Goal: Communication & Community: Answer question/provide support

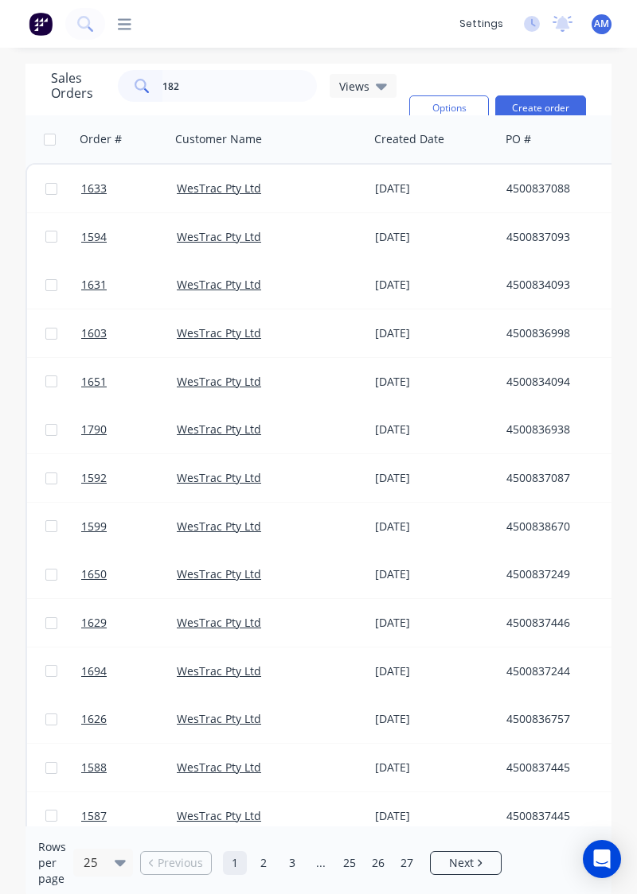
type input "1823"
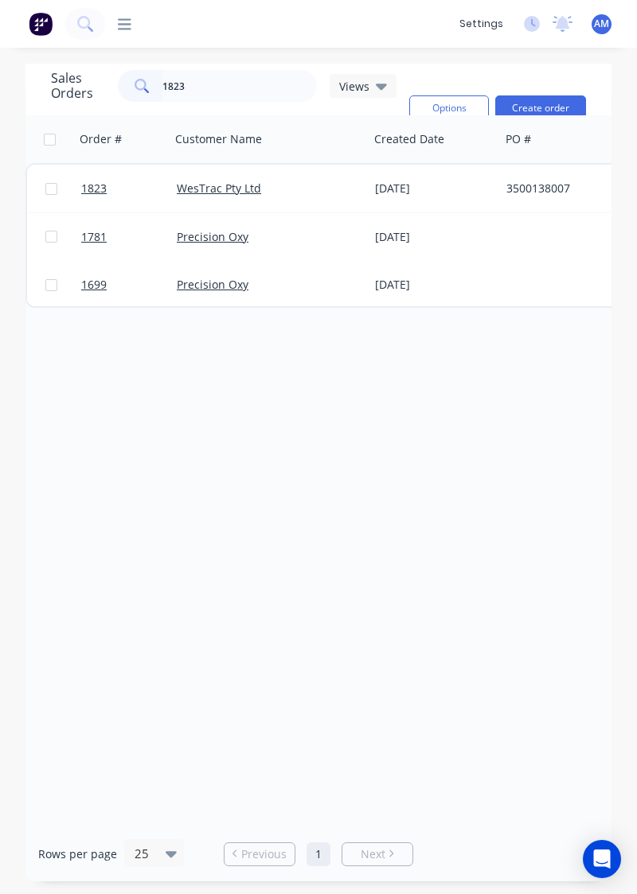
click at [458, 196] on div "[DATE]" at bounding box center [434, 189] width 119 height 16
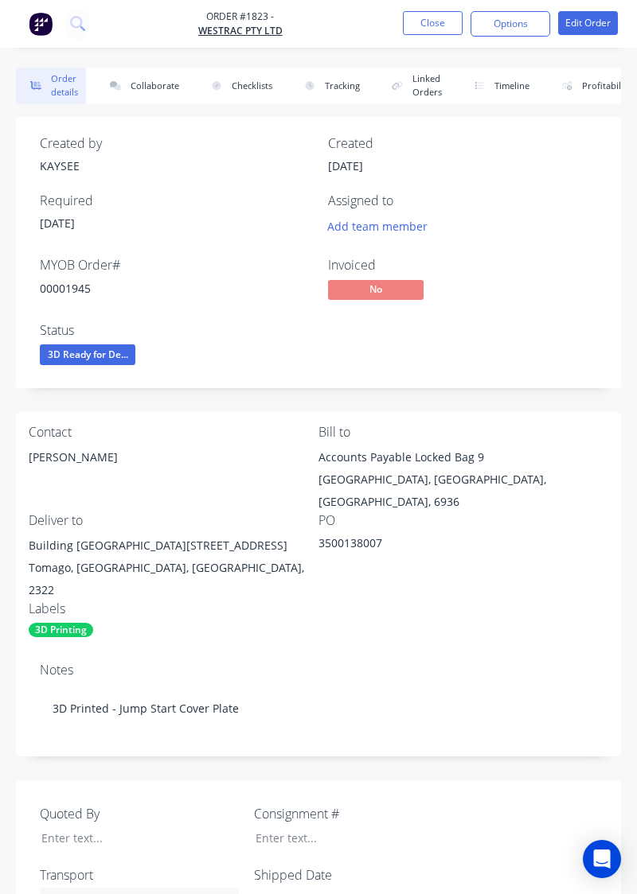
click at [167, 91] on button "Collaborate" at bounding box center [141, 86] width 92 height 37
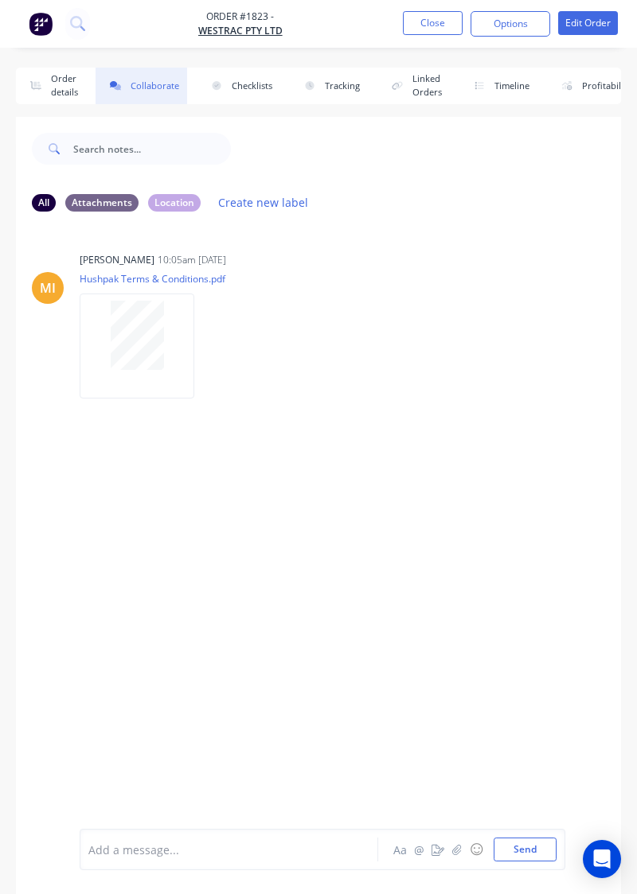
click at [454, 784] on div "MI [PERSON_NAME] 10:05am [DATE] Hushpak Terms & Conditions.pdf Labels Download" at bounding box center [318, 526] width 605 height 604
click at [460, 859] on button "button" at bounding box center [456, 849] width 19 height 19
click at [522, 855] on button "Send" at bounding box center [524, 850] width 63 height 24
click at [57, 97] on button "Order details" at bounding box center [51, 86] width 70 height 37
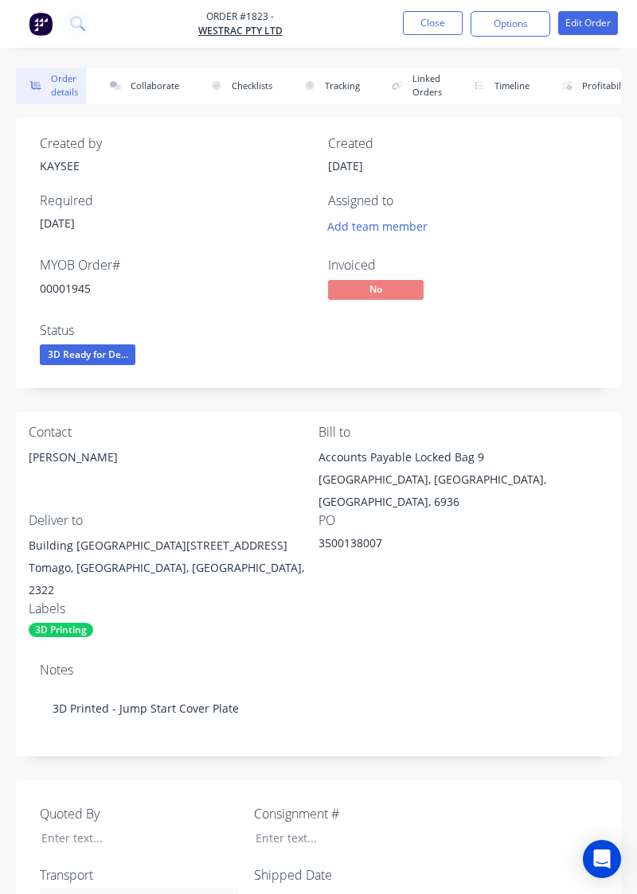
click at [426, 28] on button "Close" at bounding box center [433, 23] width 60 height 24
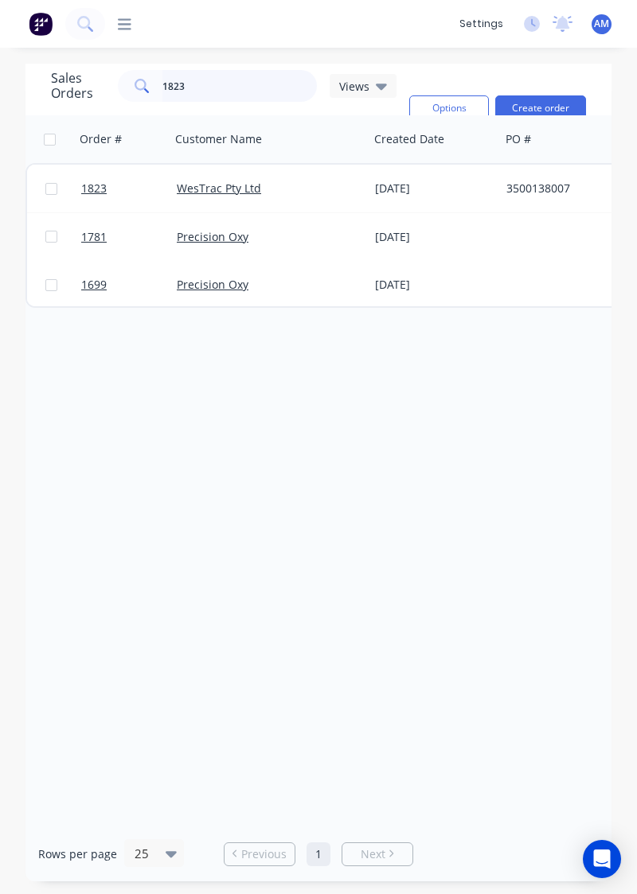
click at [173, 99] on input "1823" at bounding box center [239, 86] width 155 height 32
click at [248, 99] on input "1823" at bounding box center [239, 86] width 155 height 32
type input "1"
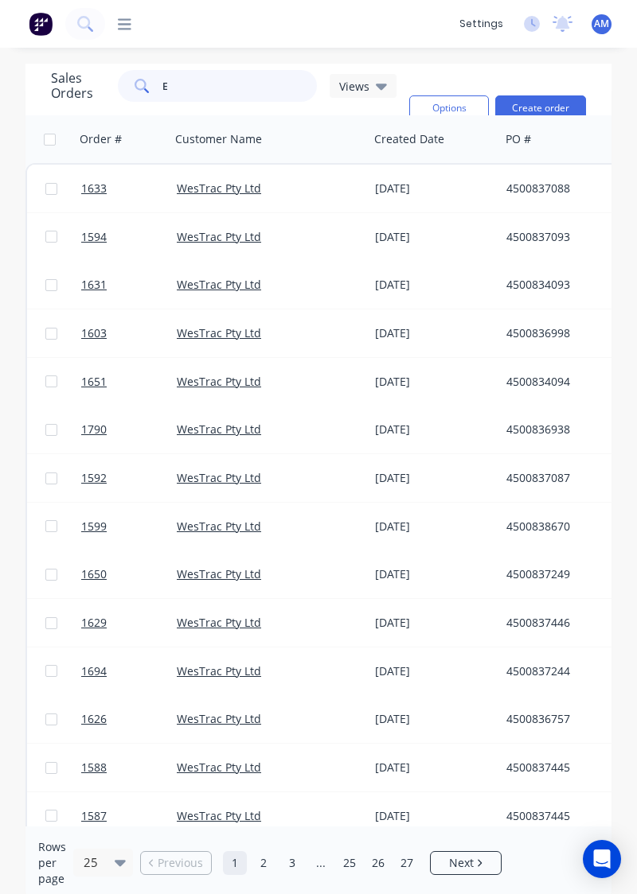
type input "E"
type input "Shroud"
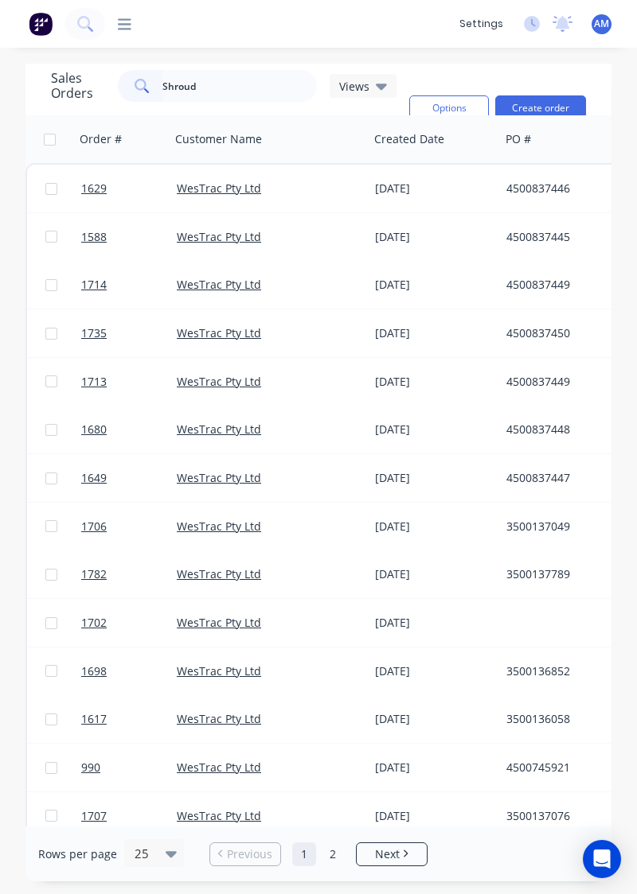
click at [324, 290] on div "WesTrac Pty Ltd" at bounding box center [265, 285] width 177 height 16
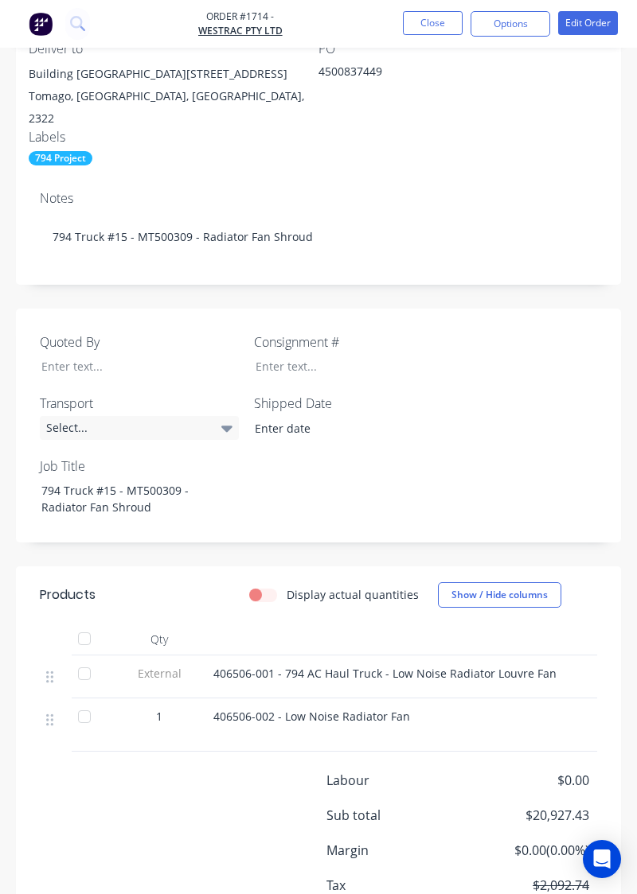
scroll to position [29, 0]
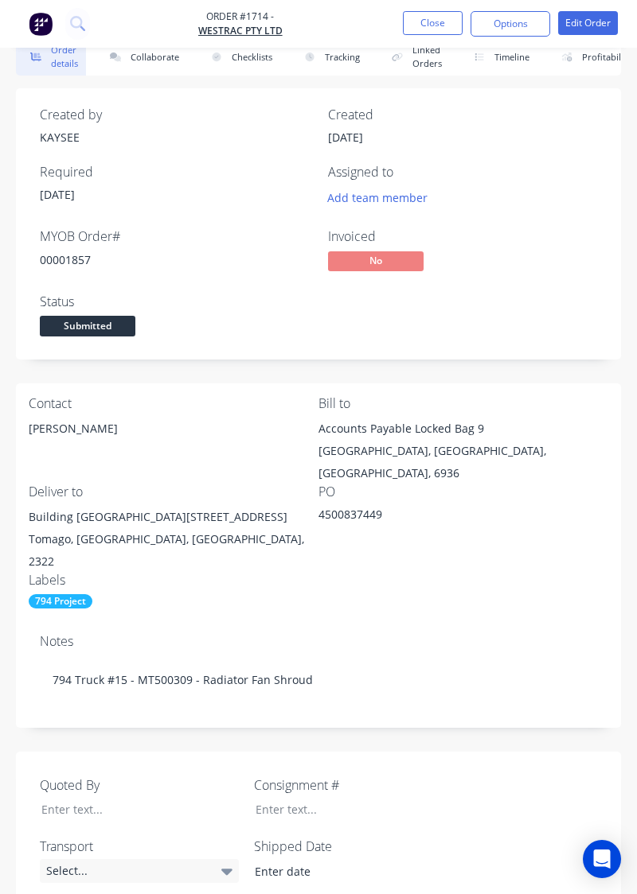
click at [437, 26] on button "Close" at bounding box center [433, 23] width 60 height 24
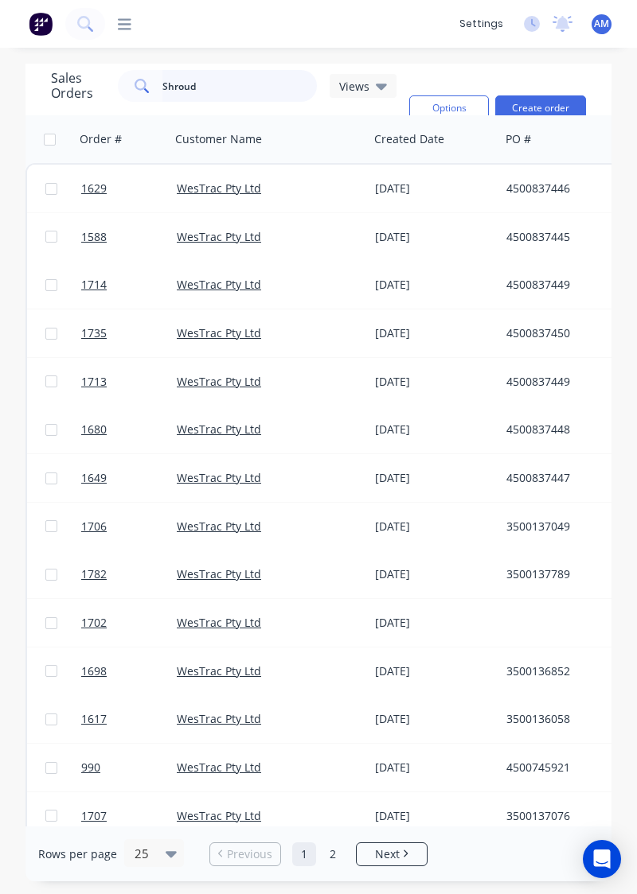
click at [264, 70] on input "Shroud" at bounding box center [239, 86] width 155 height 32
type input "S"
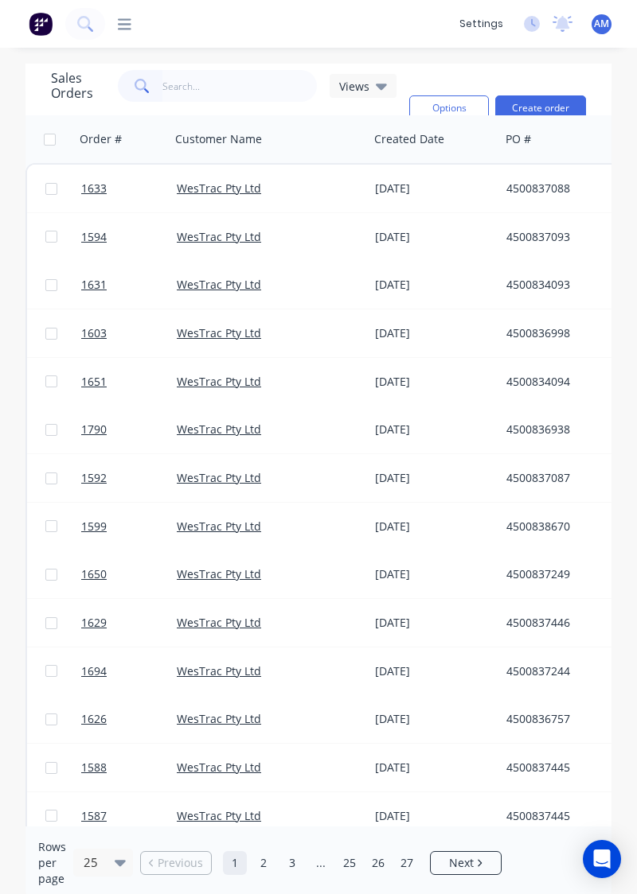
click at [183, 615] on link "WesTrac Pty Ltd" at bounding box center [219, 622] width 84 height 15
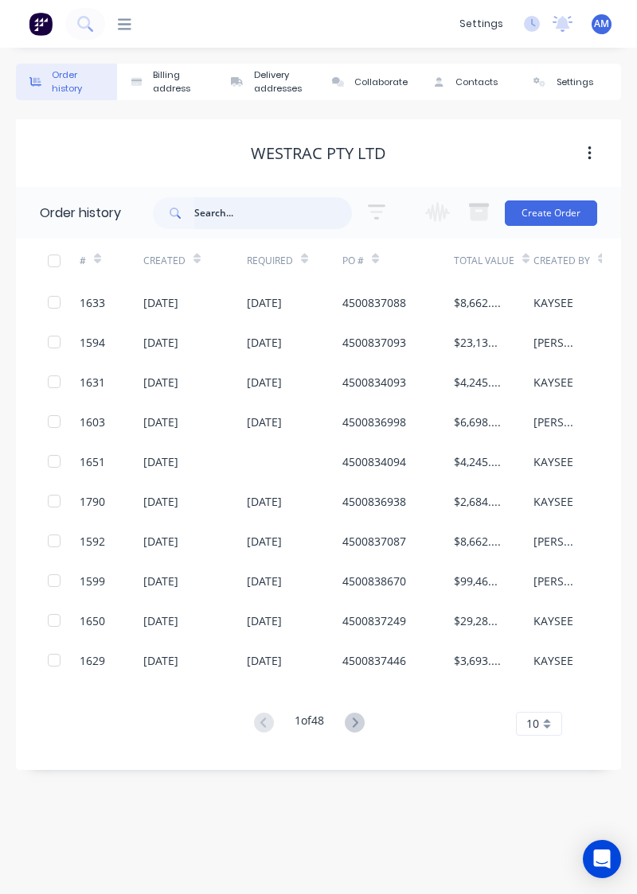
click at [256, 197] on input "text" at bounding box center [273, 213] width 158 height 32
type input "1823"
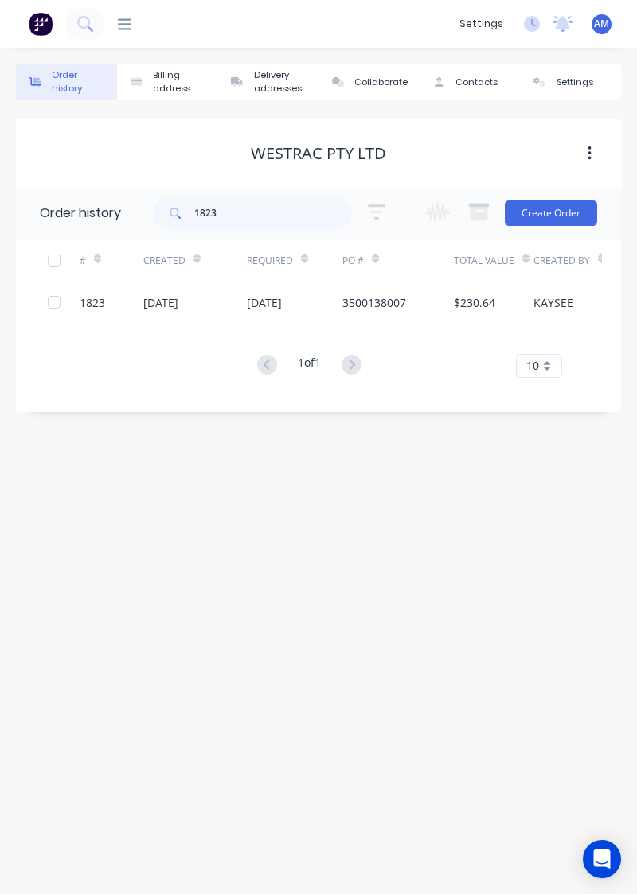
click at [551, 294] on div "KAYSEE" at bounding box center [553, 302] width 40 height 17
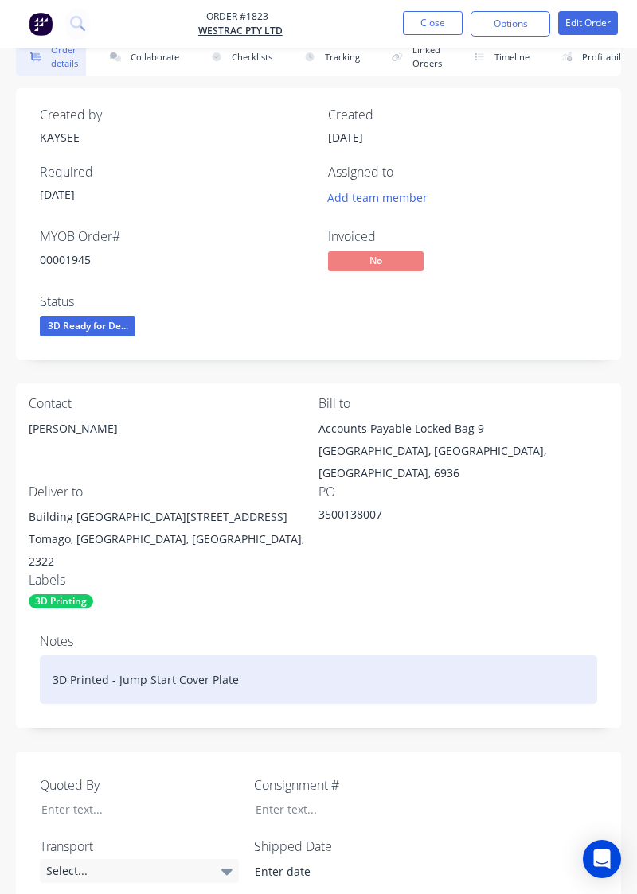
click at [543, 656] on div "3D Printed - Jump Start Cover Plate" at bounding box center [318, 680] width 557 height 49
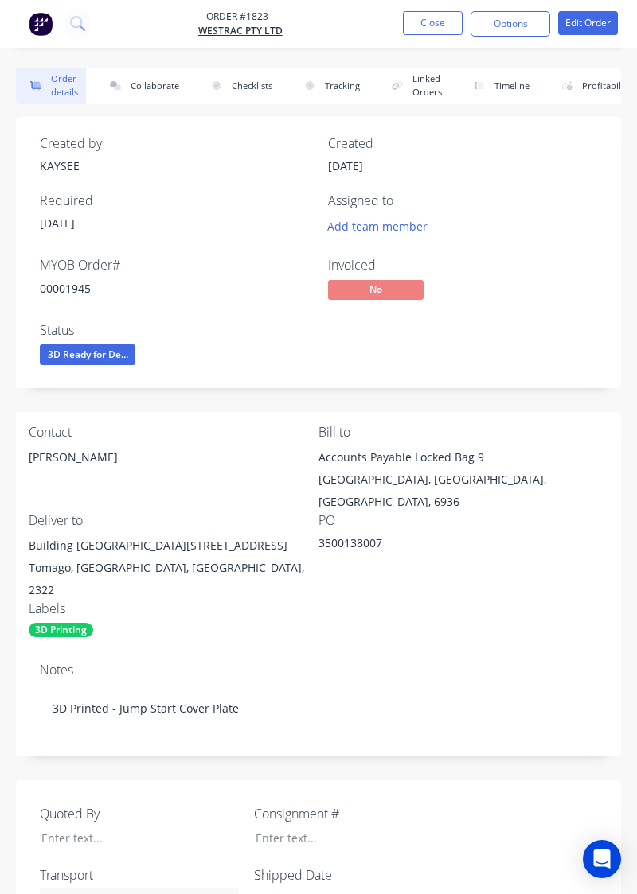
click at [135, 90] on button "Collaborate" at bounding box center [141, 86] width 92 height 37
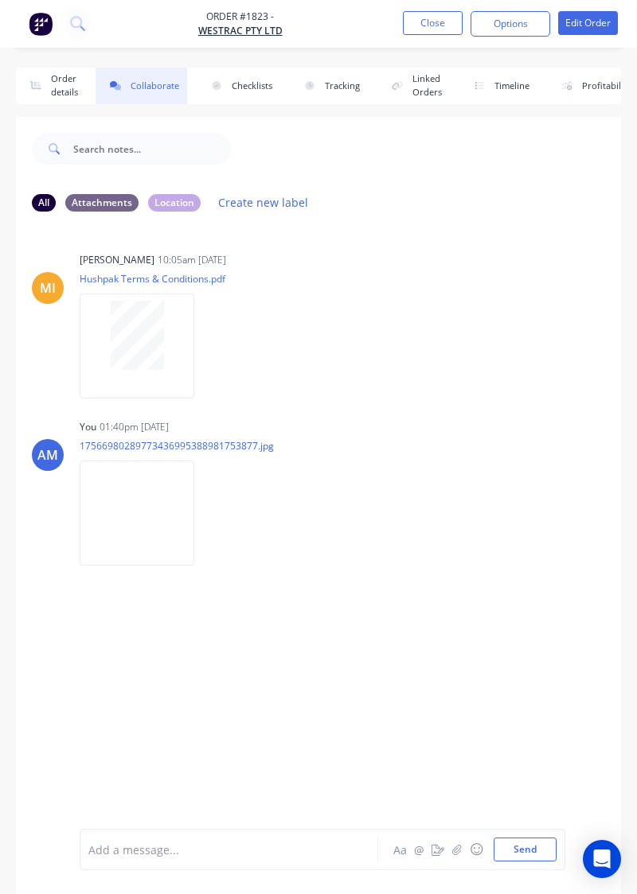
click at [442, 18] on button "Close" at bounding box center [433, 23] width 60 height 24
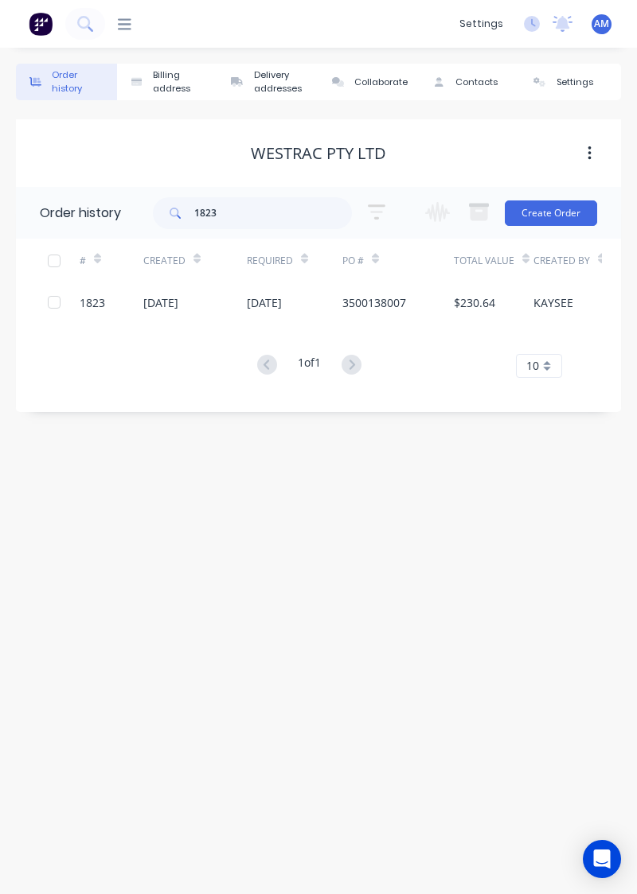
click at [323, 302] on div "[DATE]" at bounding box center [294, 302] width 95 height 40
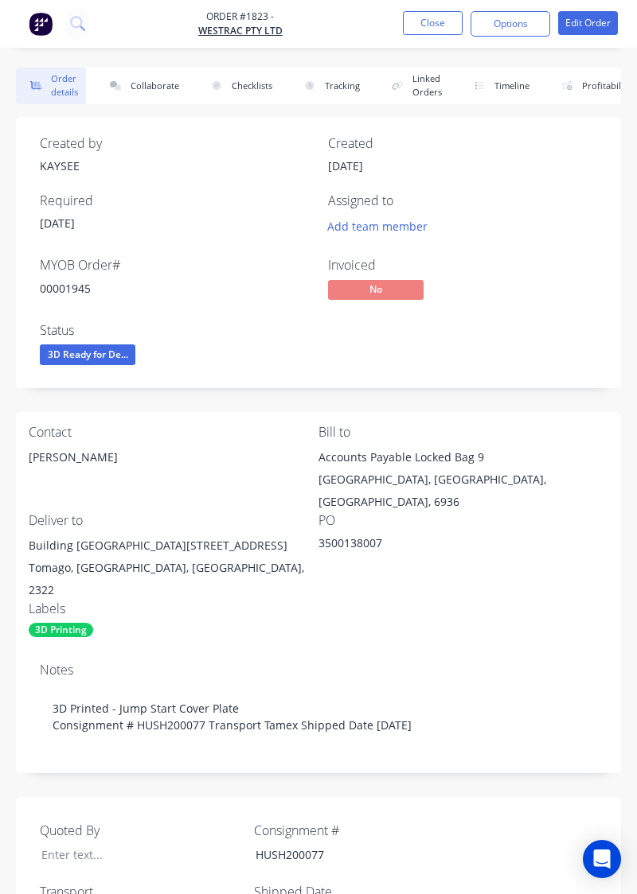
click at [162, 89] on button "Collaborate" at bounding box center [141, 86] width 92 height 37
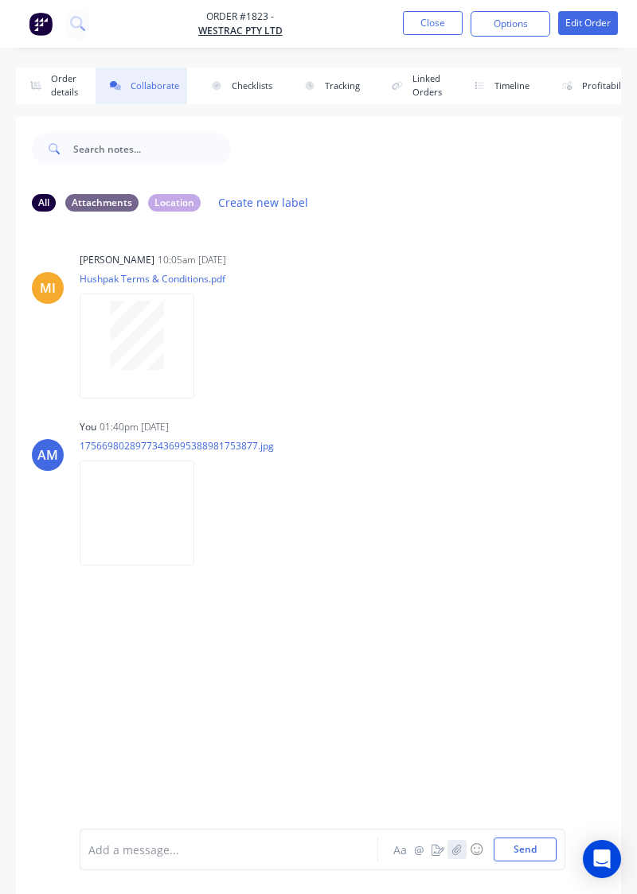
click at [458, 851] on icon "button" at bounding box center [457, 849] width 10 height 11
click at [547, 858] on button "Send" at bounding box center [524, 850] width 63 height 24
click at [473, 858] on button "☺" at bounding box center [475, 849] width 19 height 19
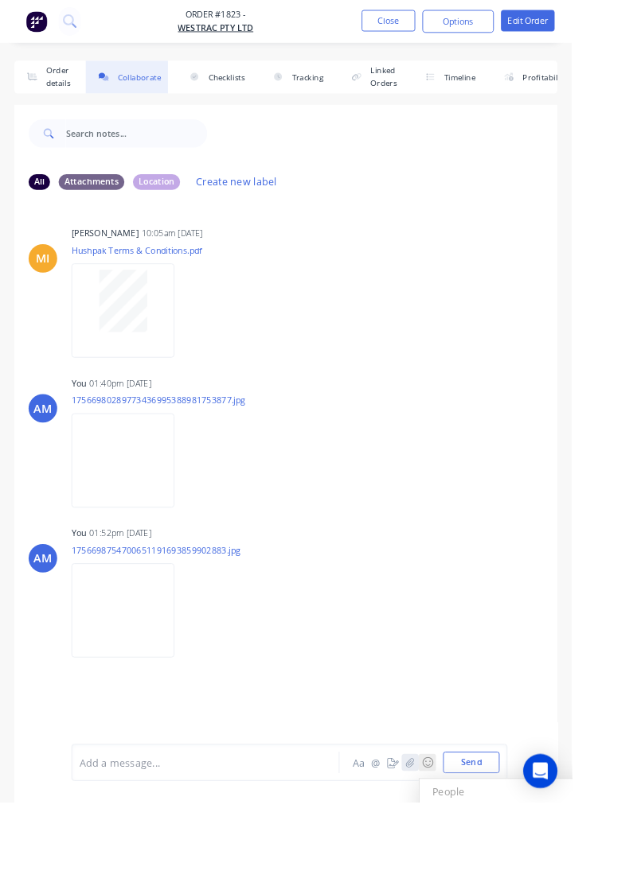
click at [458, 855] on icon "button" at bounding box center [457, 849] width 10 height 11
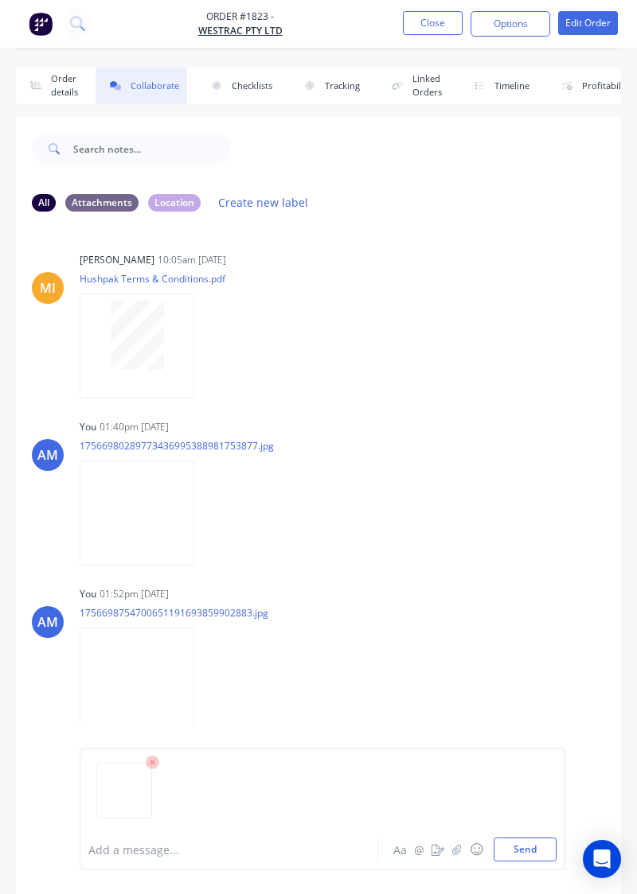
click at [529, 855] on button "Send" at bounding box center [524, 850] width 63 height 24
click at [423, 28] on button "Close" at bounding box center [433, 23] width 60 height 24
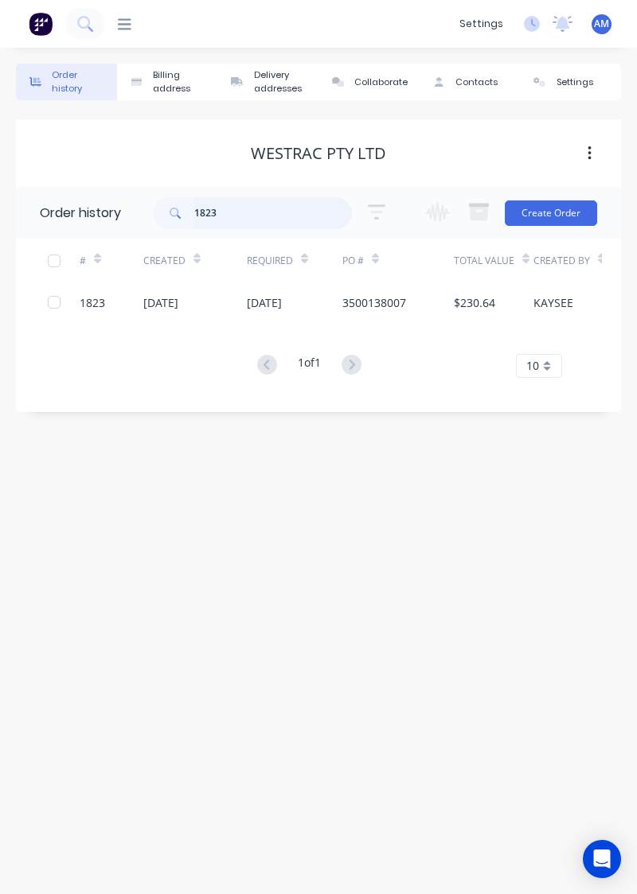
click at [301, 219] on input "1823" at bounding box center [273, 213] width 158 height 32
type input "1"
type input "1780"
click at [348, 220] on input "1780" at bounding box center [273, 213] width 158 height 32
type input "1"
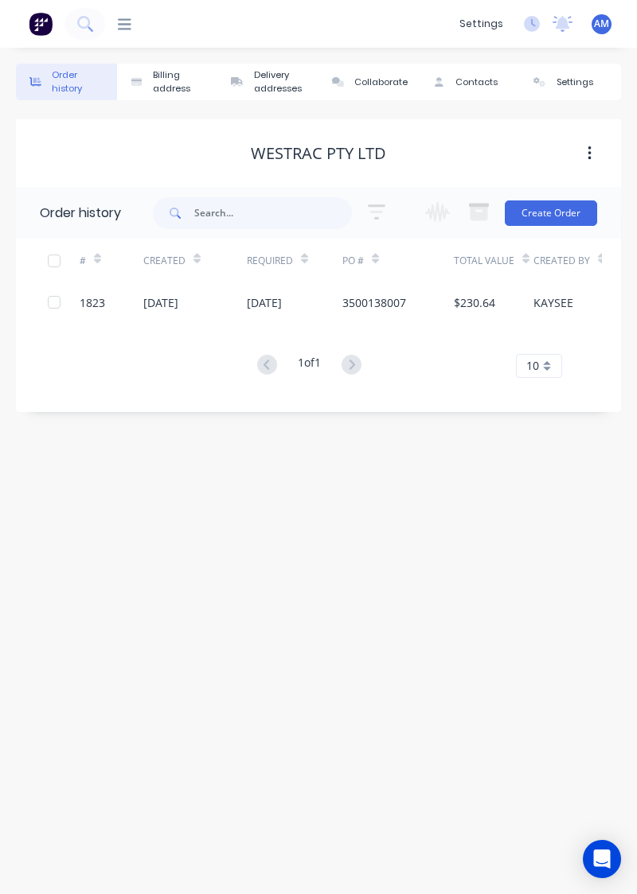
click at [80, 32] on button at bounding box center [85, 24] width 40 height 32
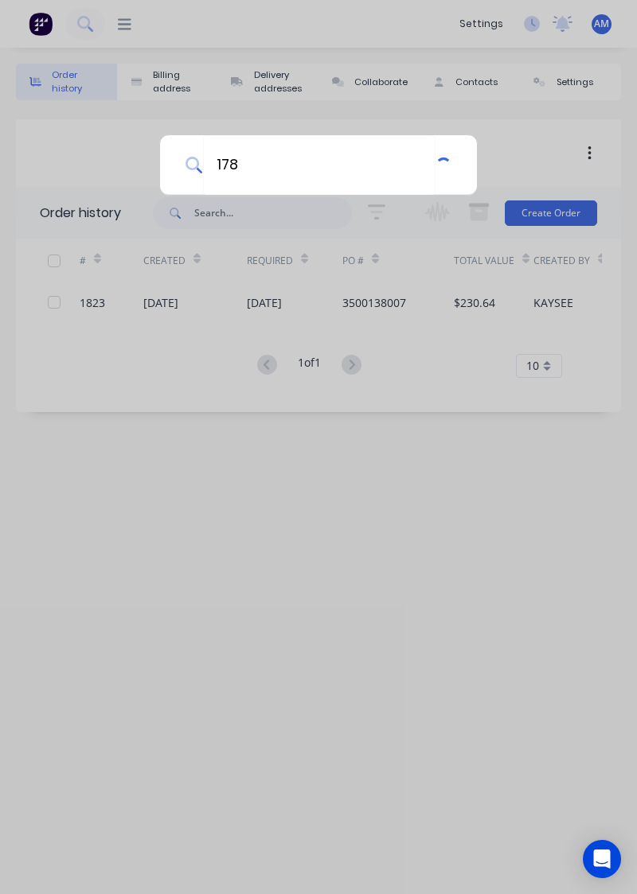
type input "1780"
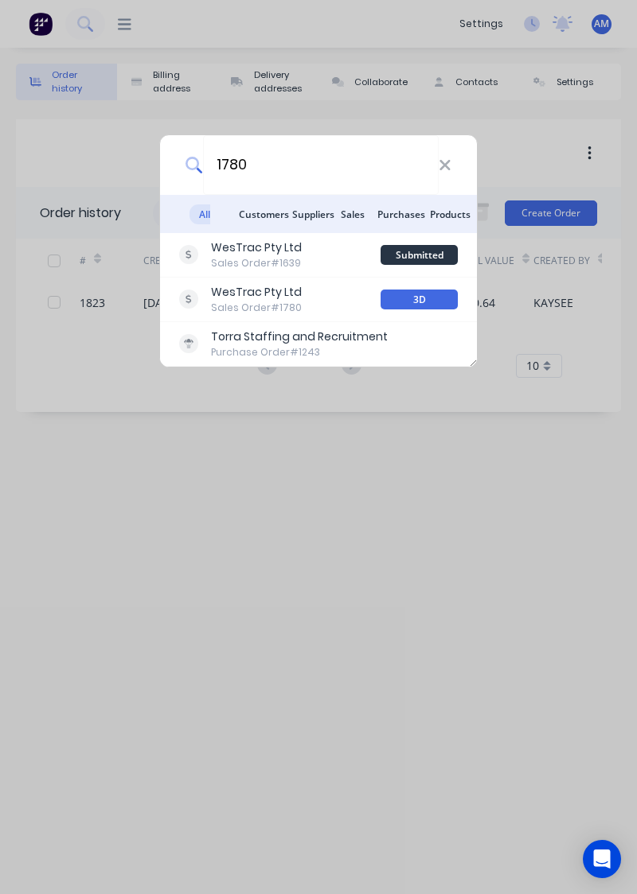
click at [328, 311] on div "WesTrac Pty Ltd Sales Order #1780" at bounding box center [279, 299] width 201 height 31
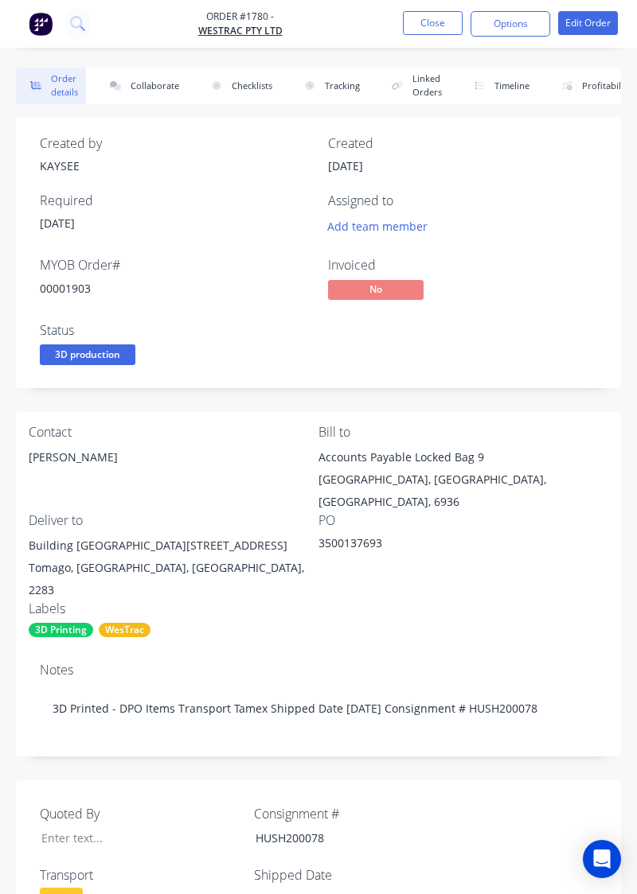
click at [151, 87] on button "Collaborate" at bounding box center [141, 86] width 92 height 37
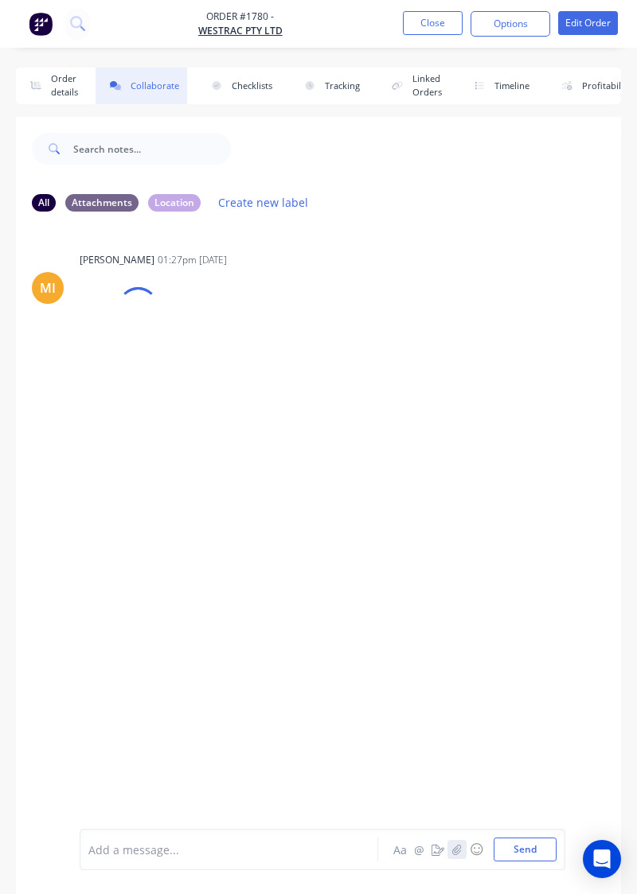
click at [461, 856] on button "button" at bounding box center [456, 849] width 19 height 19
click at [532, 854] on button "Send" at bounding box center [524, 850] width 63 height 24
click at [460, 859] on button "button" at bounding box center [456, 849] width 19 height 19
click at [455, 858] on button "button" at bounding box center [456, 849] width 19 height 19
click at [467, 856] on button "☺" at bounding box center [475, 849] width 19 height 19
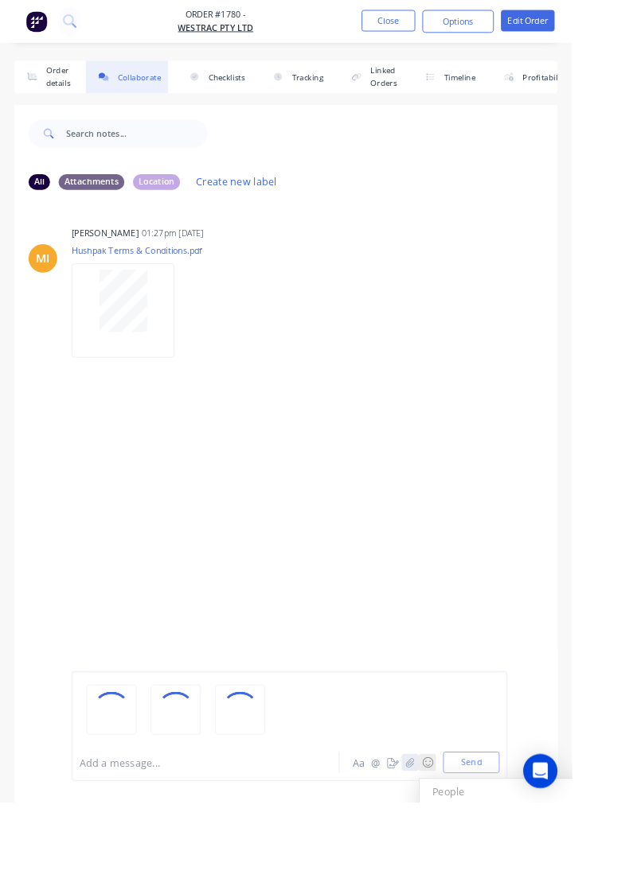
click at [460, 855] on icon "button" at bounding box center [457, 849] width 10 height 11
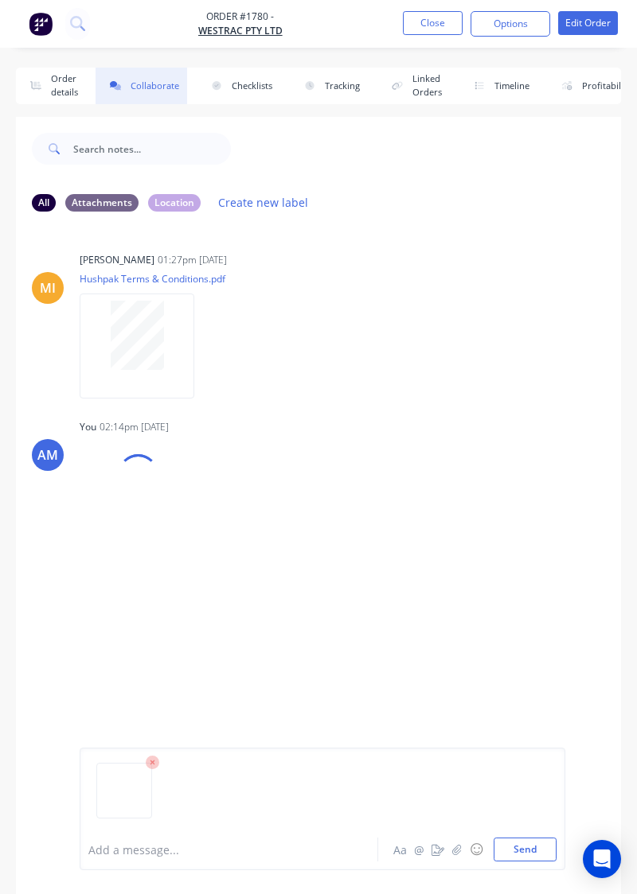
click at [524, 855] on button "Send" at bounding box center [524, 850] width 63 height 24
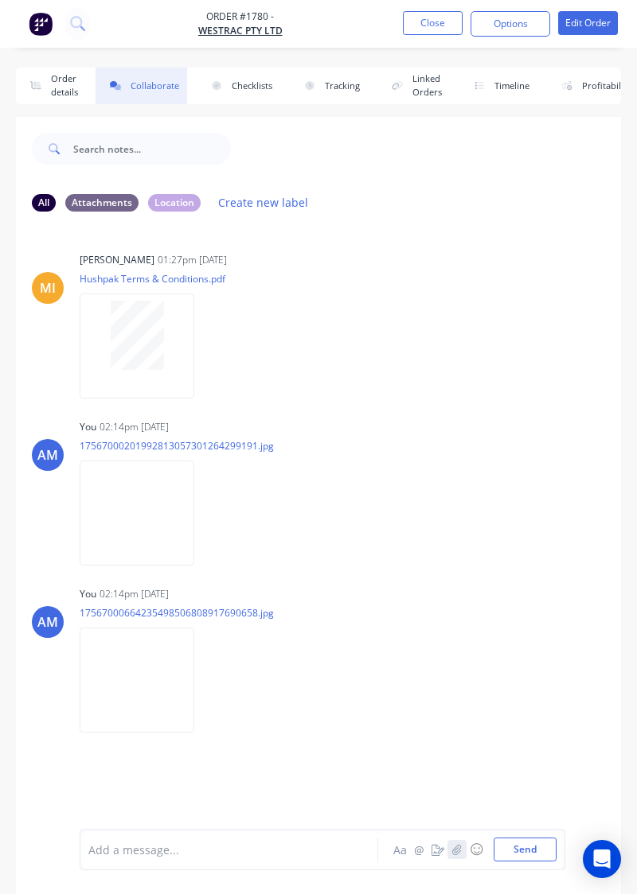
click at [455, 855] on icon "button" at bounding box center [457, 849] width 10 height 11
click at [535, 852] on button "Send" at bounding box center [524, 850] width 63 height 24
